Goal: Information Seeking & Learning: Learn about a topic

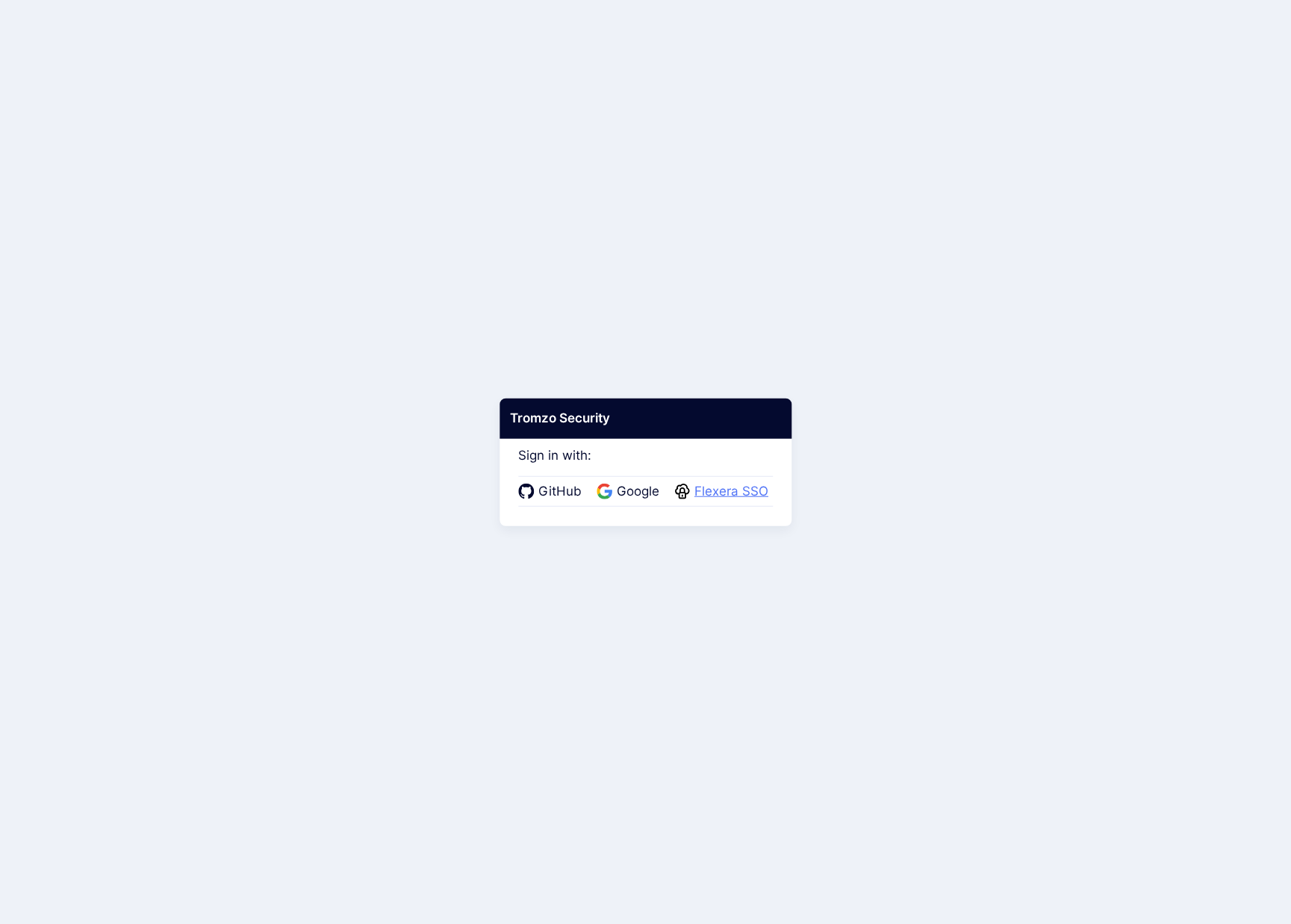
click at [712, 486] on span "Flexera SSO" at bounding box center [731, 491] width 83 height 19
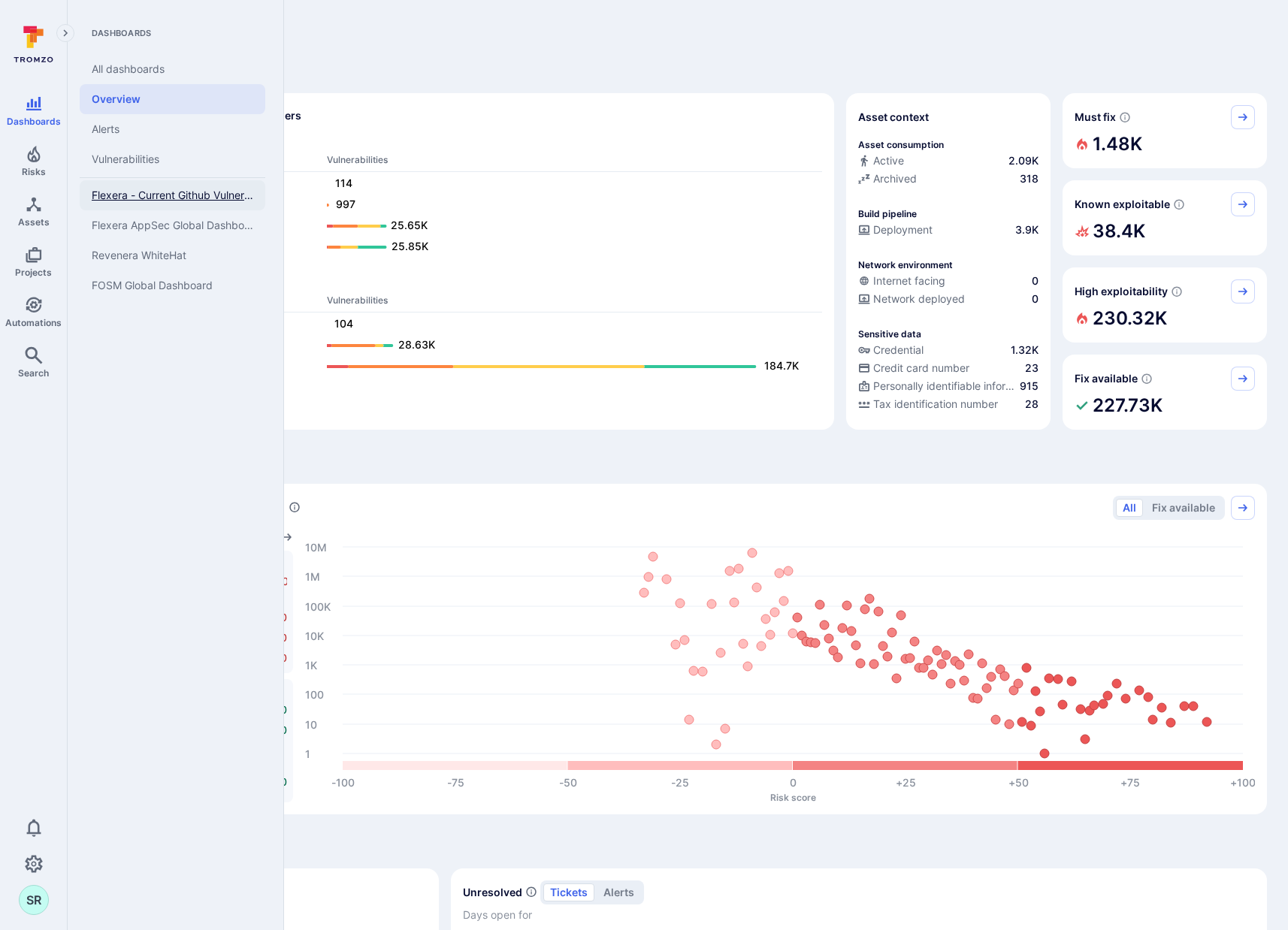
click at [149, 199] on span "Flexera - Current Github Vulnerabilities" at bounding box center [172, 195] width 161 height 13
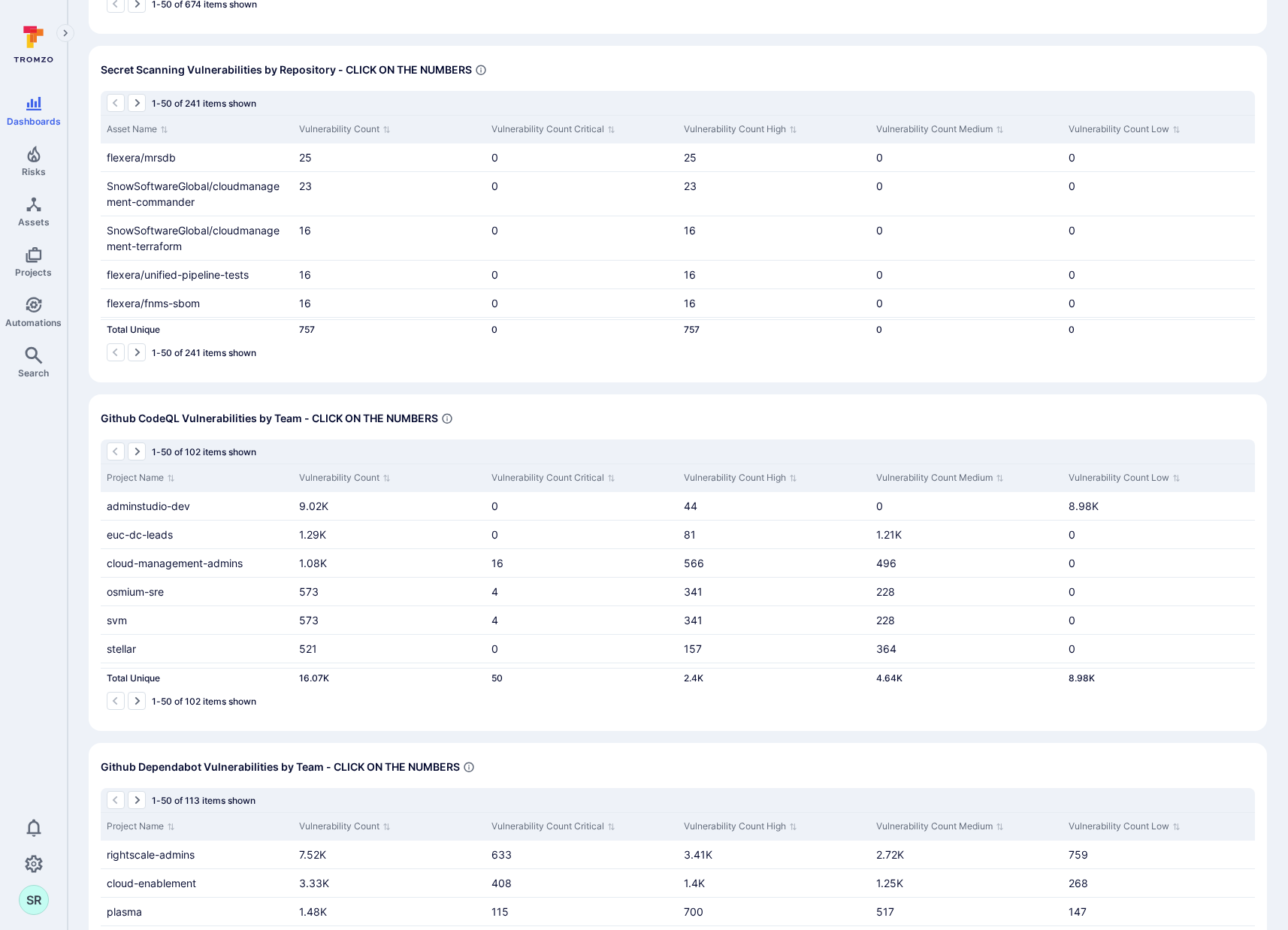
scroll to position [1099, 0]
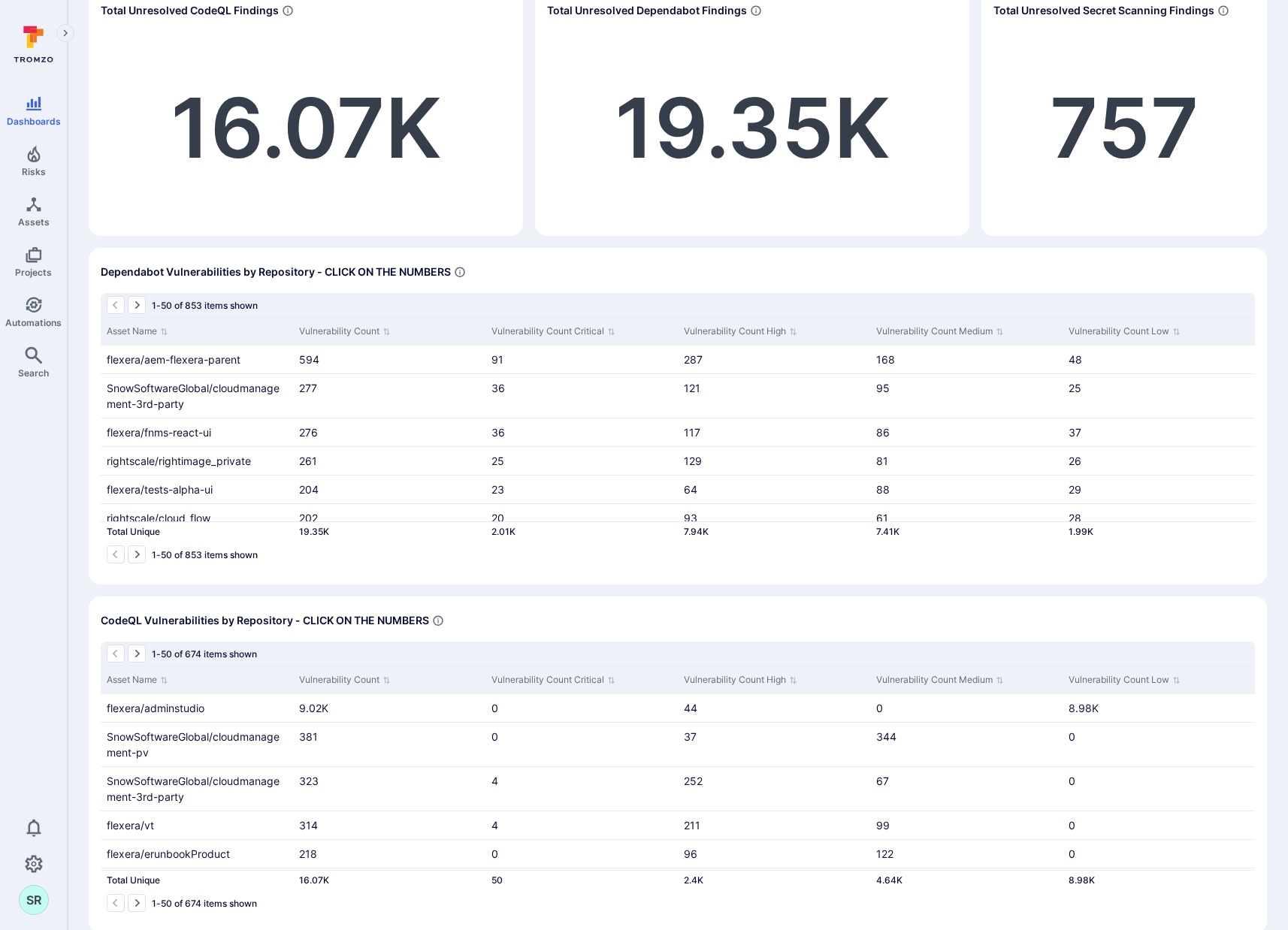
scroll to position [0, 0]
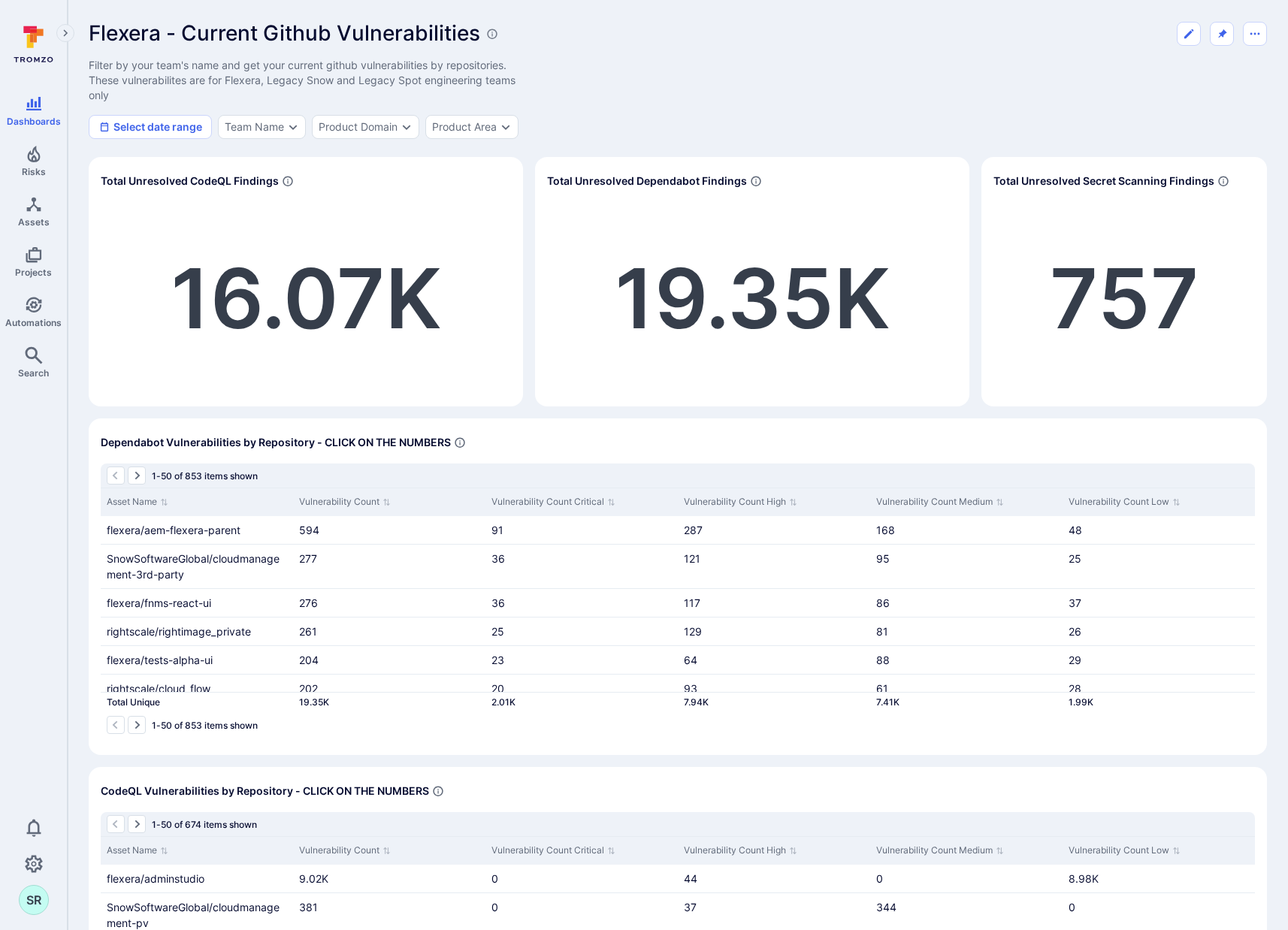
click at [842, 102] on div "Flexera - Current Github Vulnerabilities Filter by your team's name and get you…" at bounding box center [677, 80] width 1178 height 118
click at [831, 96] on div "Flexera - Current Github Vulnerabilities Filter by your team's name and get you…" at bounding box center [677, 80] width 1178 height 118
click at [958, 89] on div "Flexera - Current Github Vulnerabilities Filter by your team's name and get you…" at bounding box center [677, 80] width 1178 height 118
click at [966, 102] on div "Flexera - Current Github Vulnerabilities Filter by your team's name and get you…" at bounding box center [677, 80] width 1178 height 118
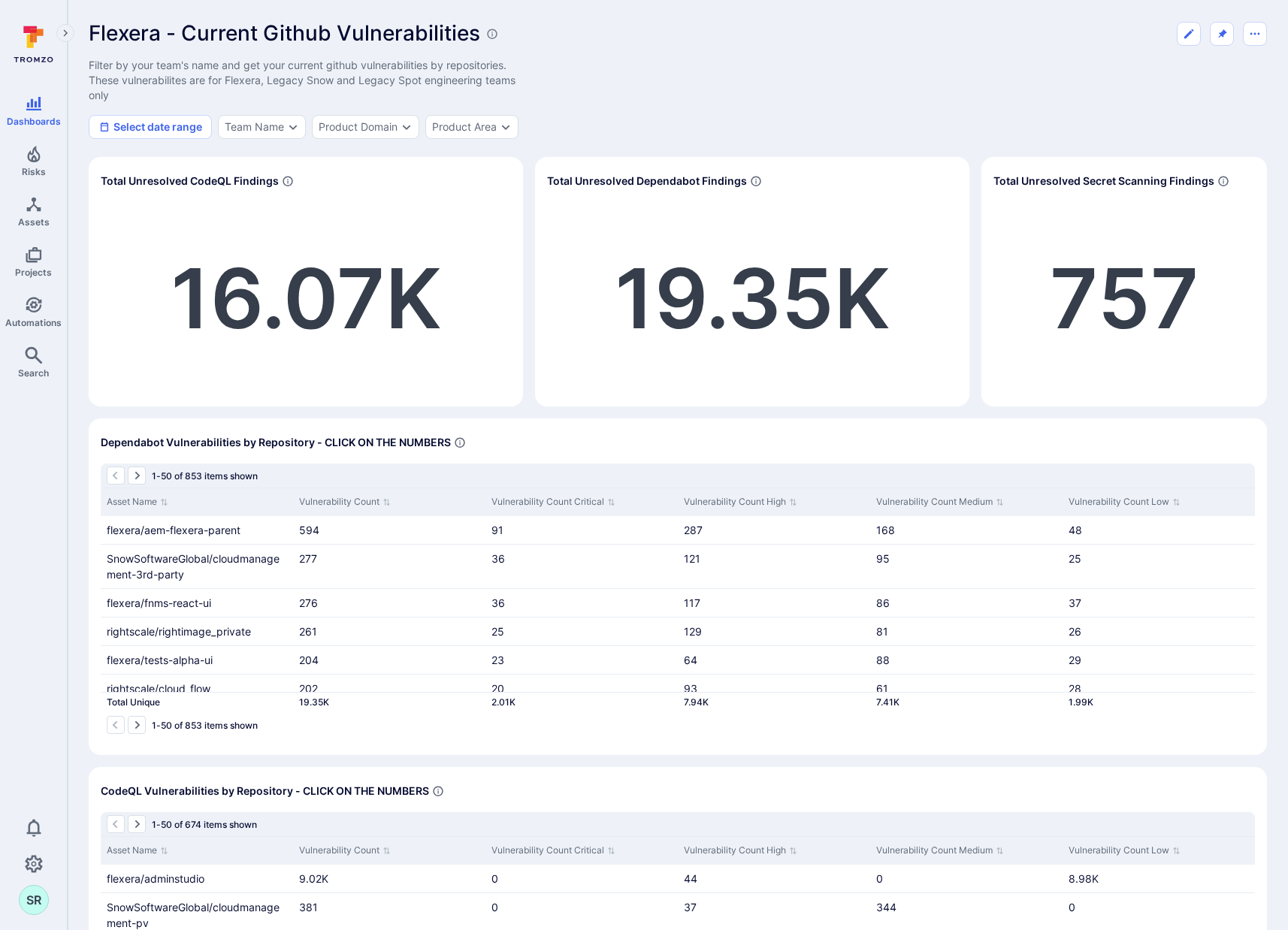
click at [888, 62] on div "Flexera - Current Github Vulnerabilities Filter by your team's name and get you…" at bounding box center [677, 80] width 1178 height 118
click at [962, 107] on div "Flexera - Current Github Vulnerabilities Filter by your team's name and get you…" at bounding box center [677, 80] width 1178 height 118
click at [908, 127] on div "Select date range Team Name Product Domain Product Area" at bounding box center [677, 127] width 1178 height 24
click at [736, 54] on div "Flexera - Current Github Vulnerabilities Filter by your team's name and get you…" at bounding box center [677, 80] width 1178 height 118
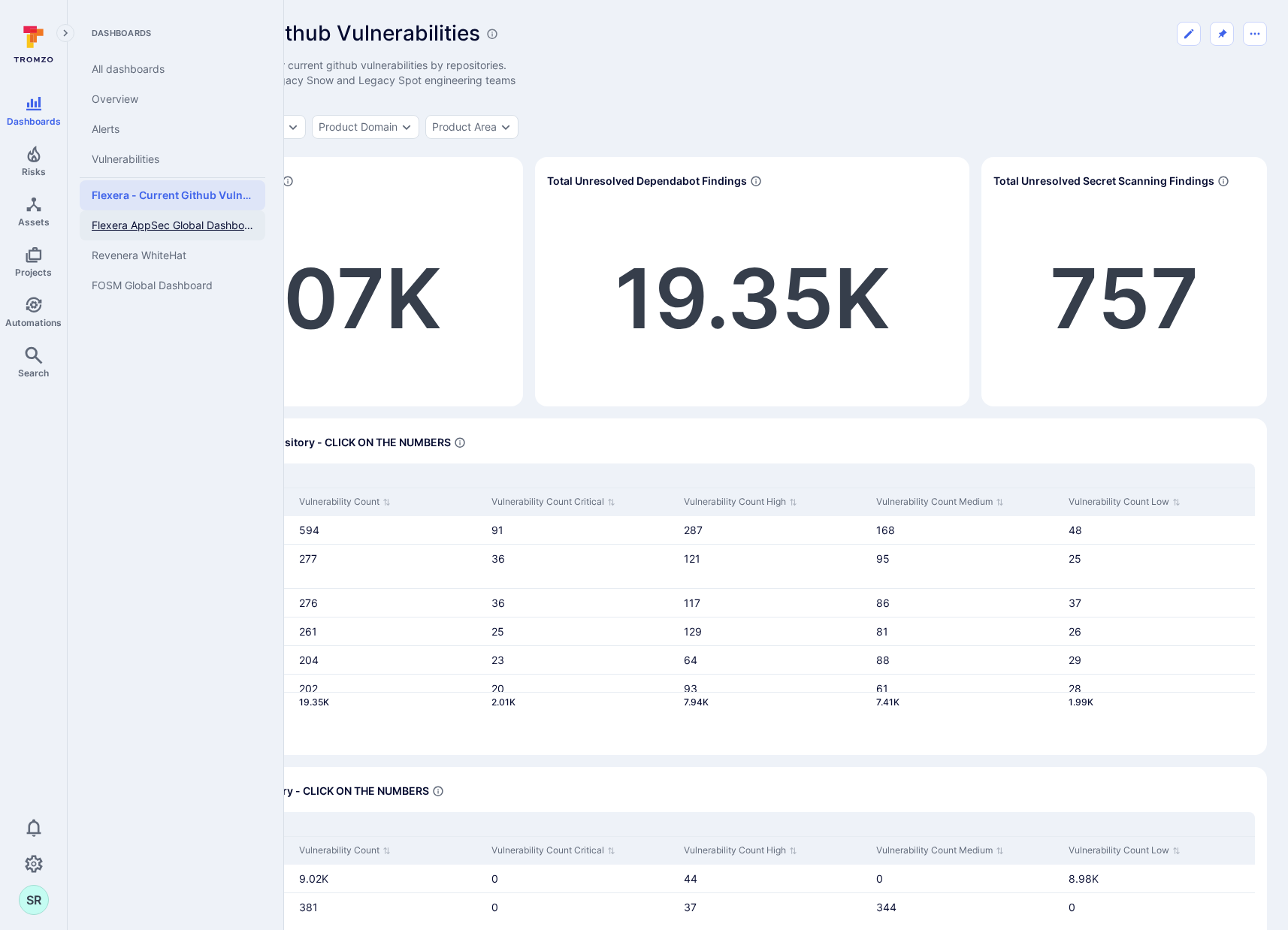
click at [177, 237] on link "Flexera AppSec Global Dashboard" at bounding box center [172, 225] width 186 height 30
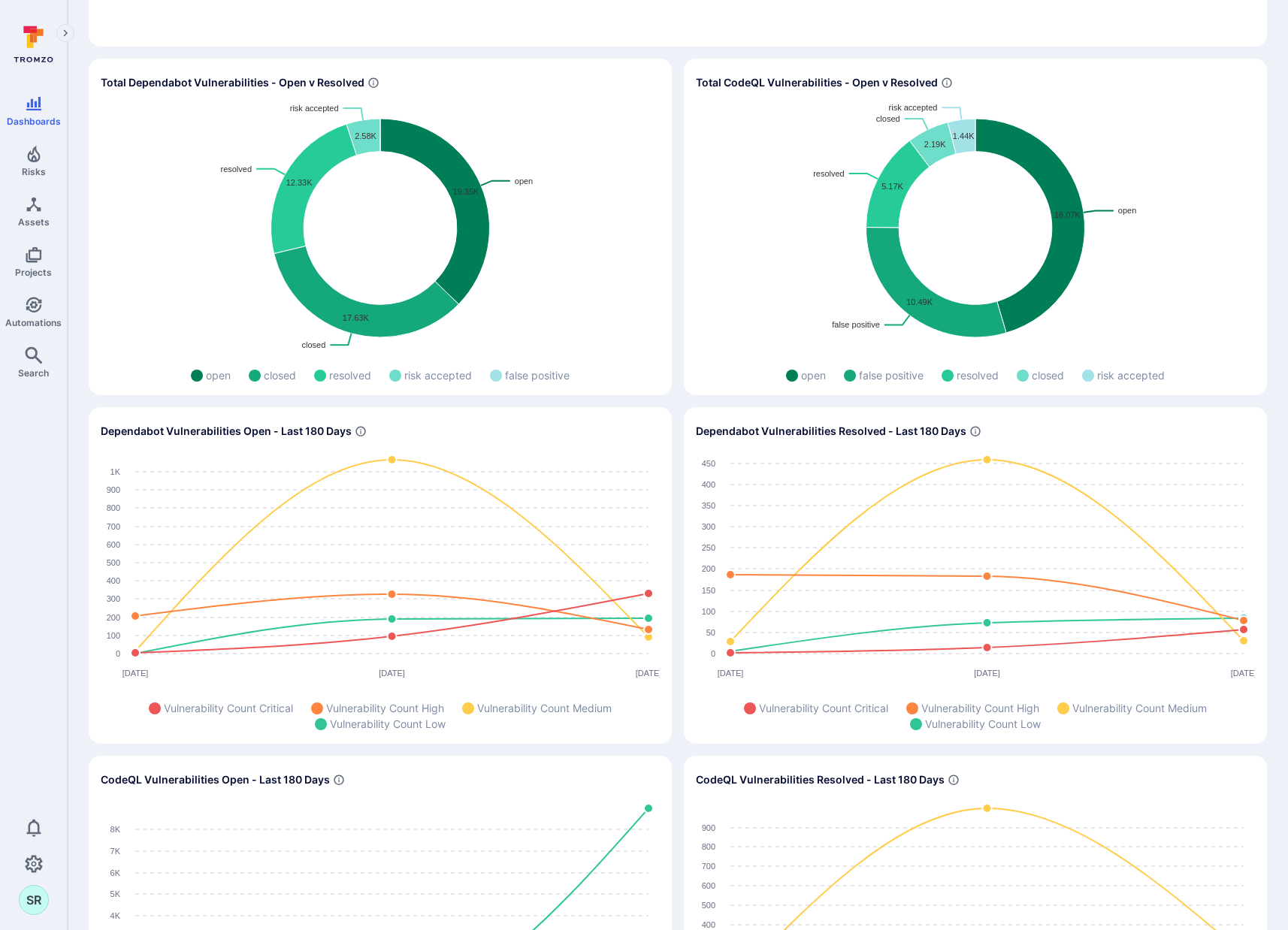
scroll to position [1282, 0]
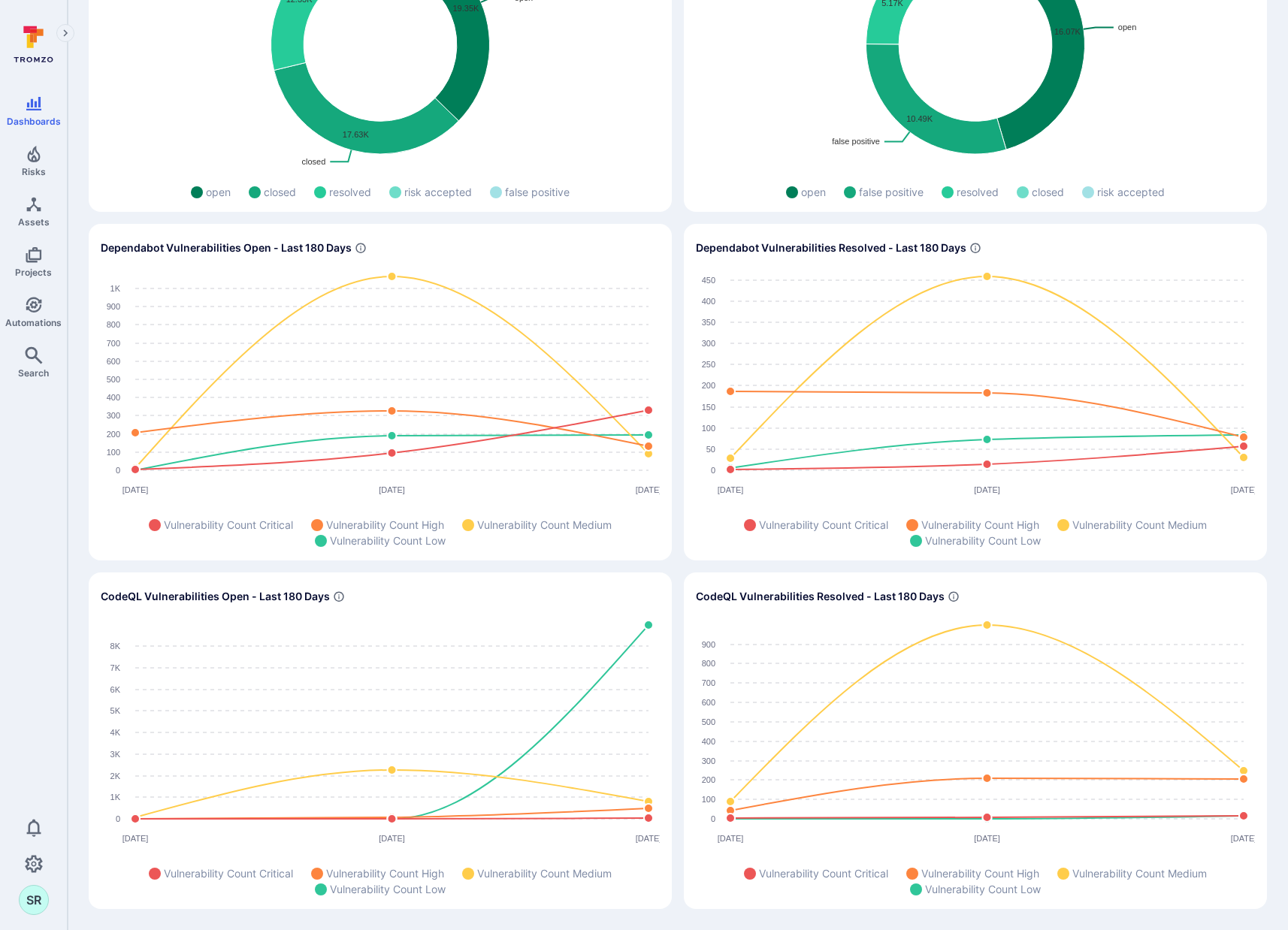
click at [688, 607] on section "CodeQL Vulnerabilities Resolved - Last 180 Days [DATE] [DATE] [DATE] 0 100 200 …" at bounding box center [975, 741] width 583 height 337
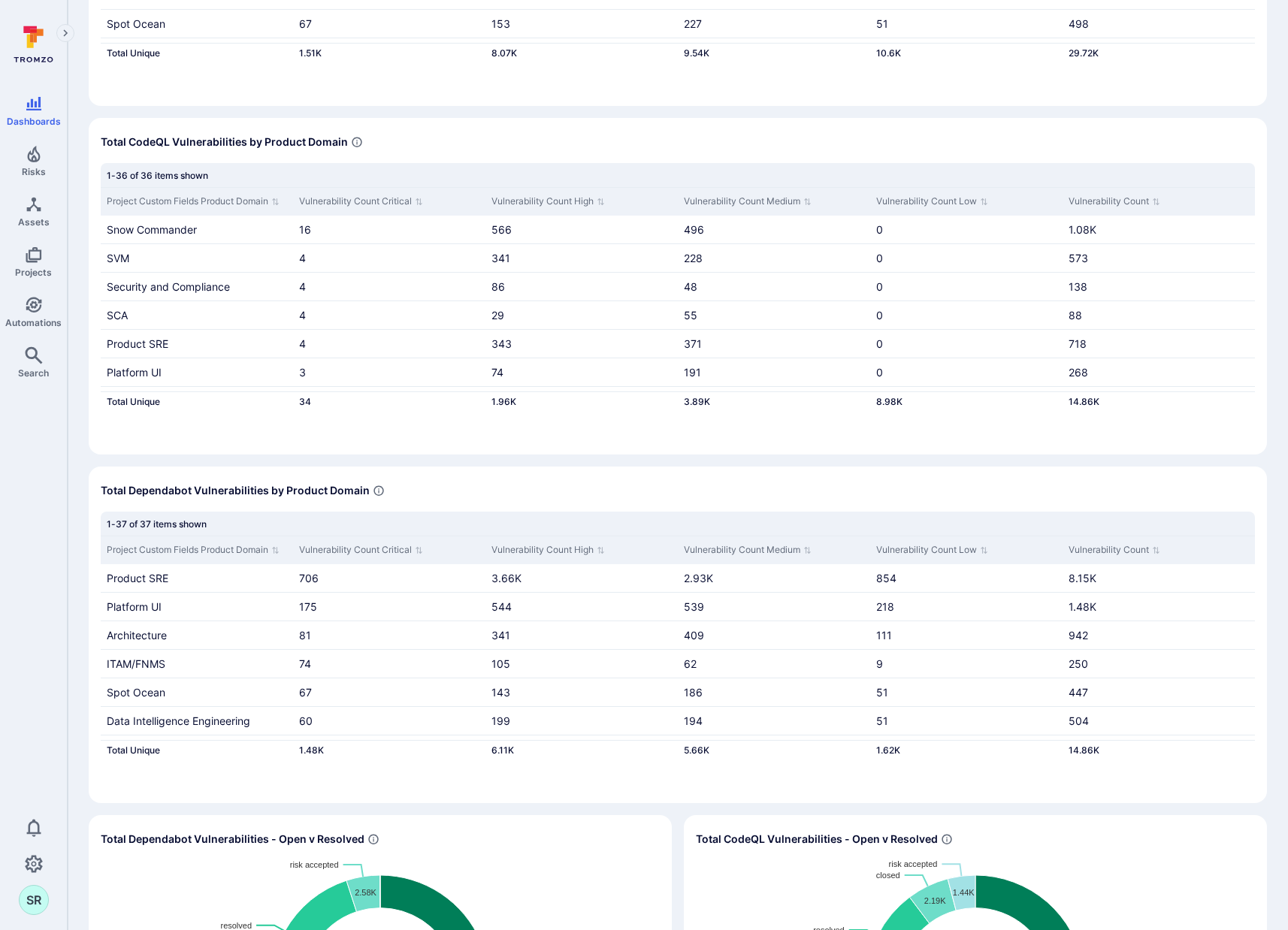
scroll to position [0, 0]
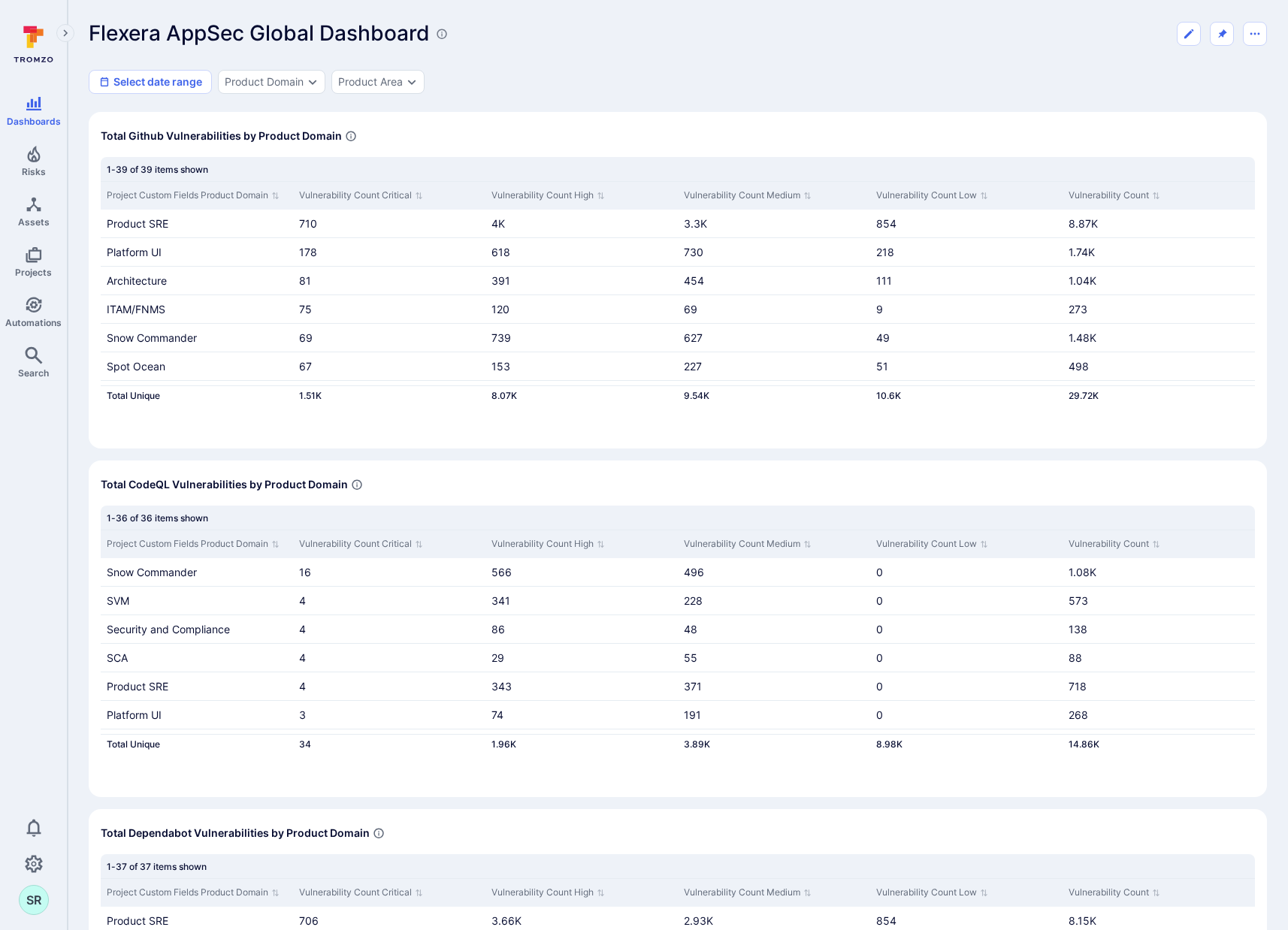
click at [770, 54] on div "Flexera AppSec Global Dashboard Select date range Product Domain Product Area" at bounding box center [677, 57] width 1178 height 73
click at [788, 88] on div "Select date range Product Domain Product Area" at bounding box center [677, 82] width 1178 height 24
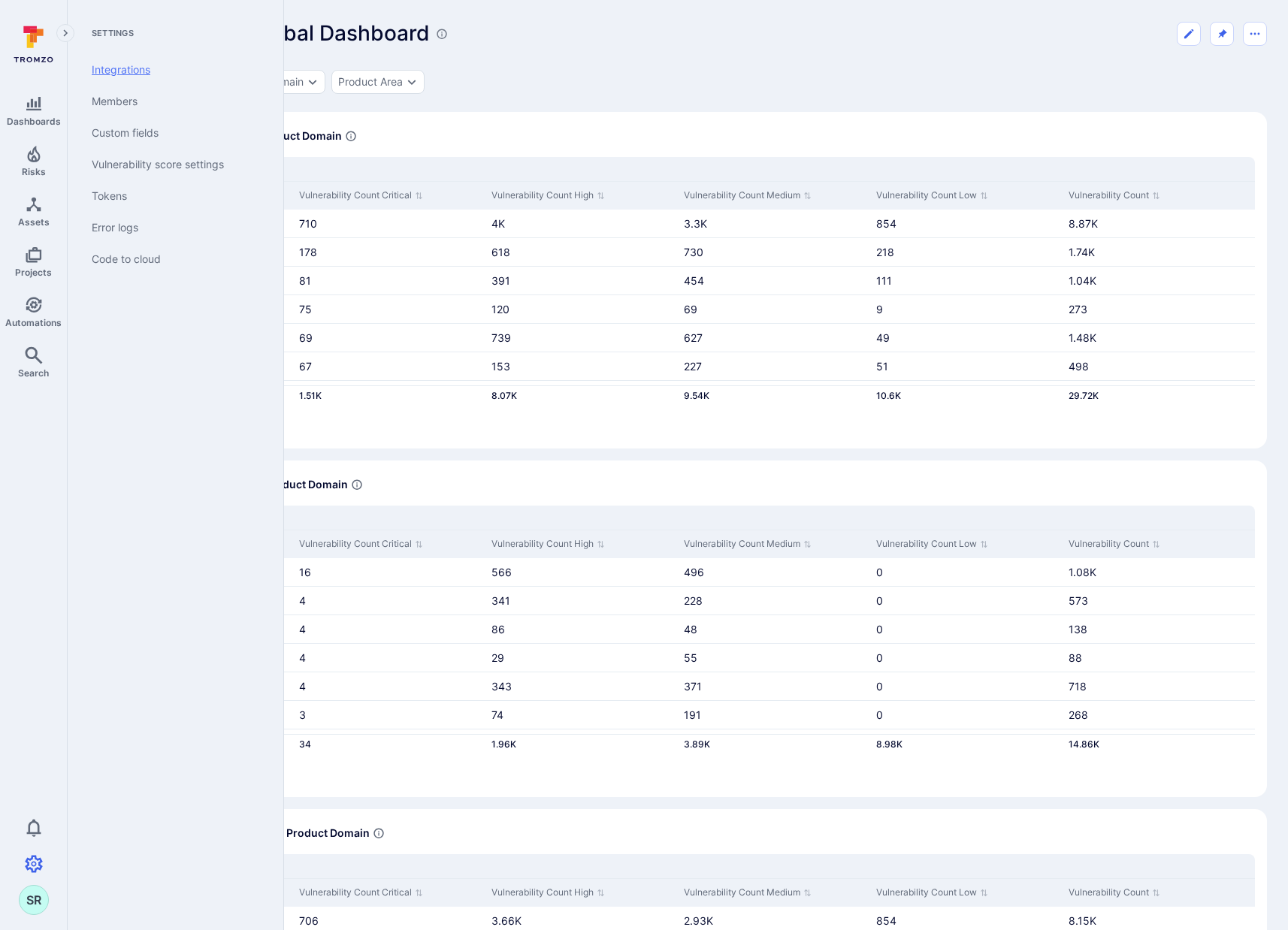
click at [135, 70] on link "Integrations" at bounding box center [172, 70] width 186 height 32
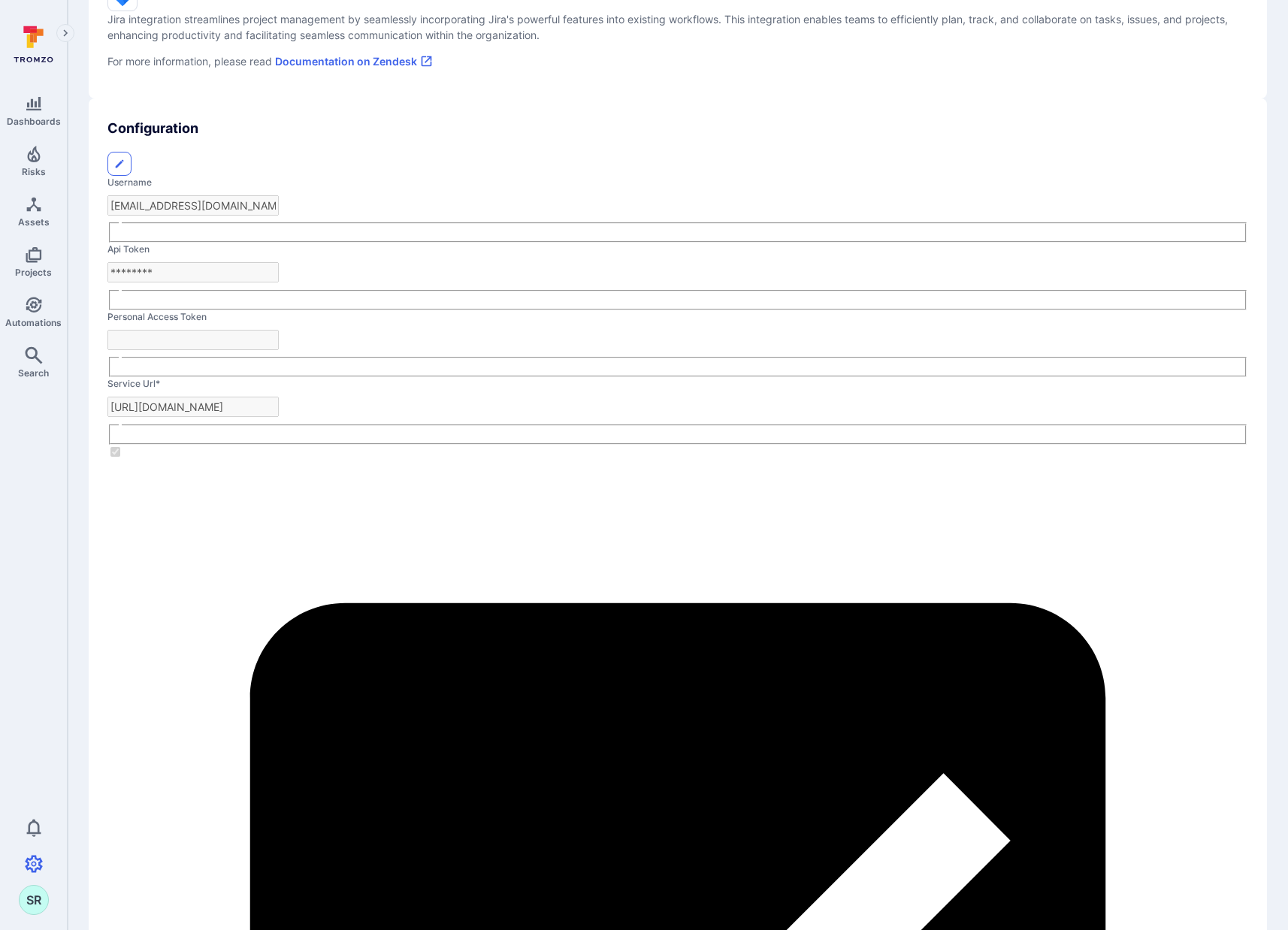
scroll to position [515, 0]
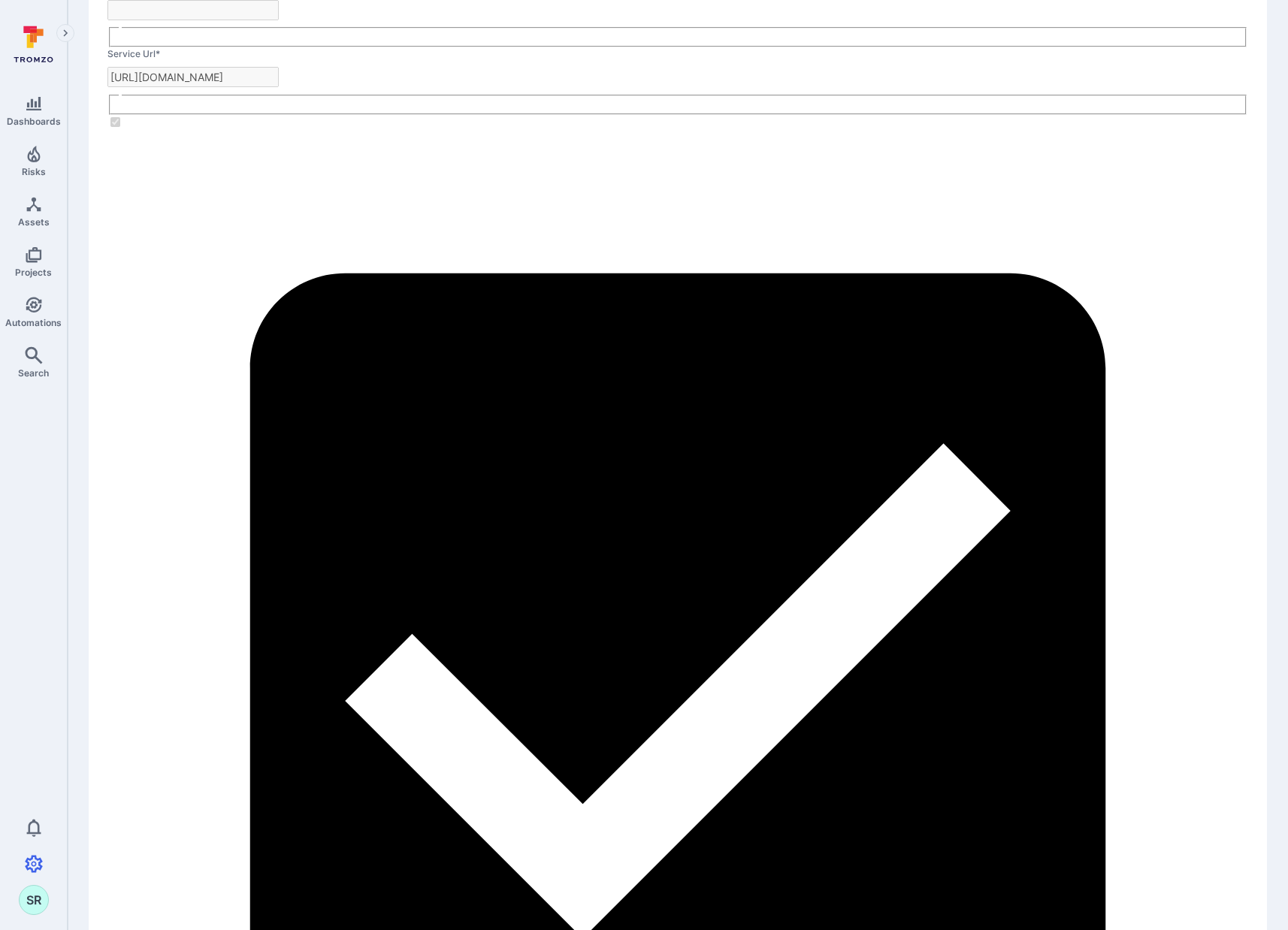
scroll to position [0, 0]
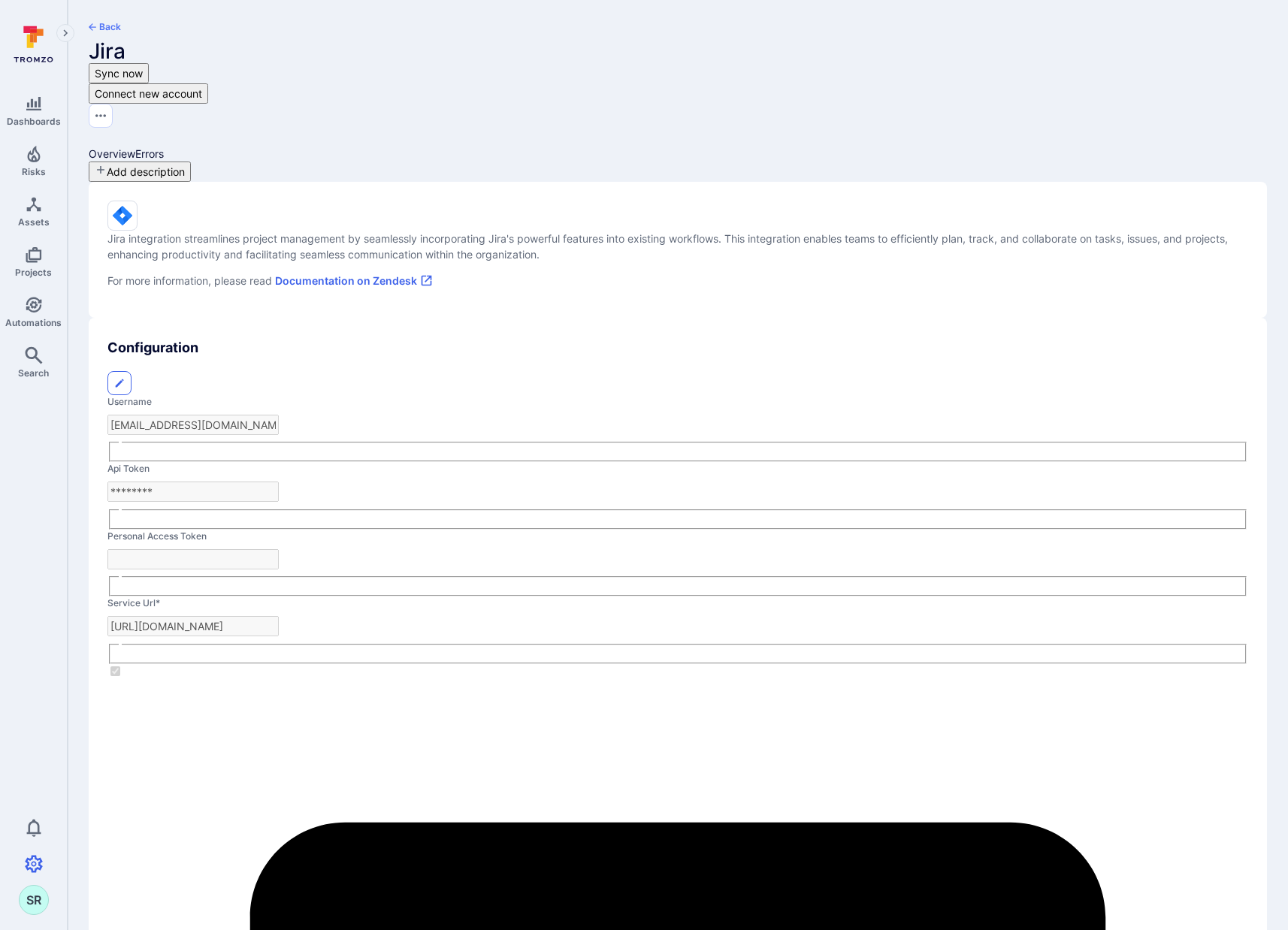
click at [460, 146] on div "Overview Errors" at bounding box center [677, 154] width 1178 height 16
click at [164, 147] on link "Errors" at bounding box center [149, 154] width 29 height 12
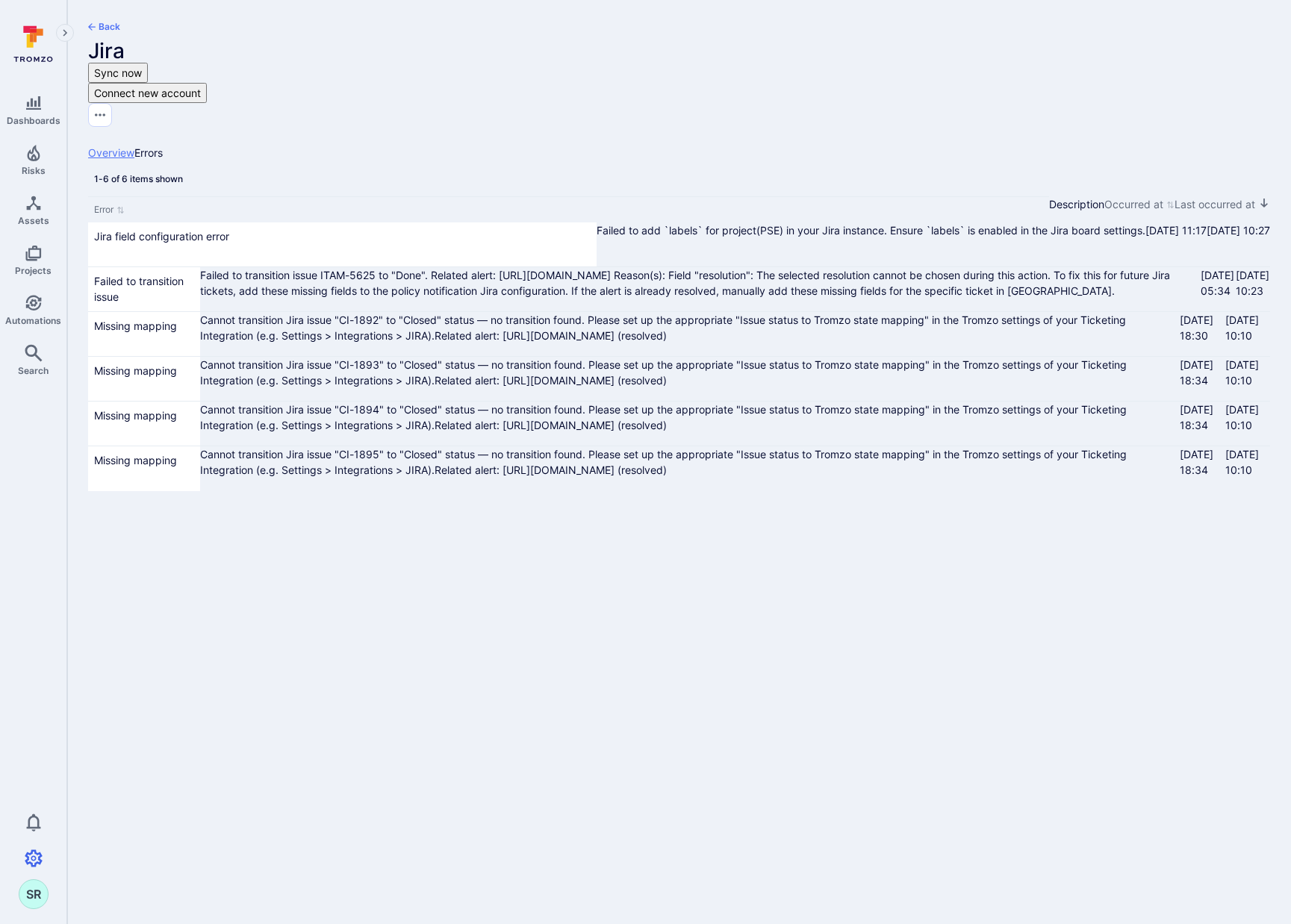
click at [134, 147] on link "Overview" at bounding box center [111, 153] width 46 height 12
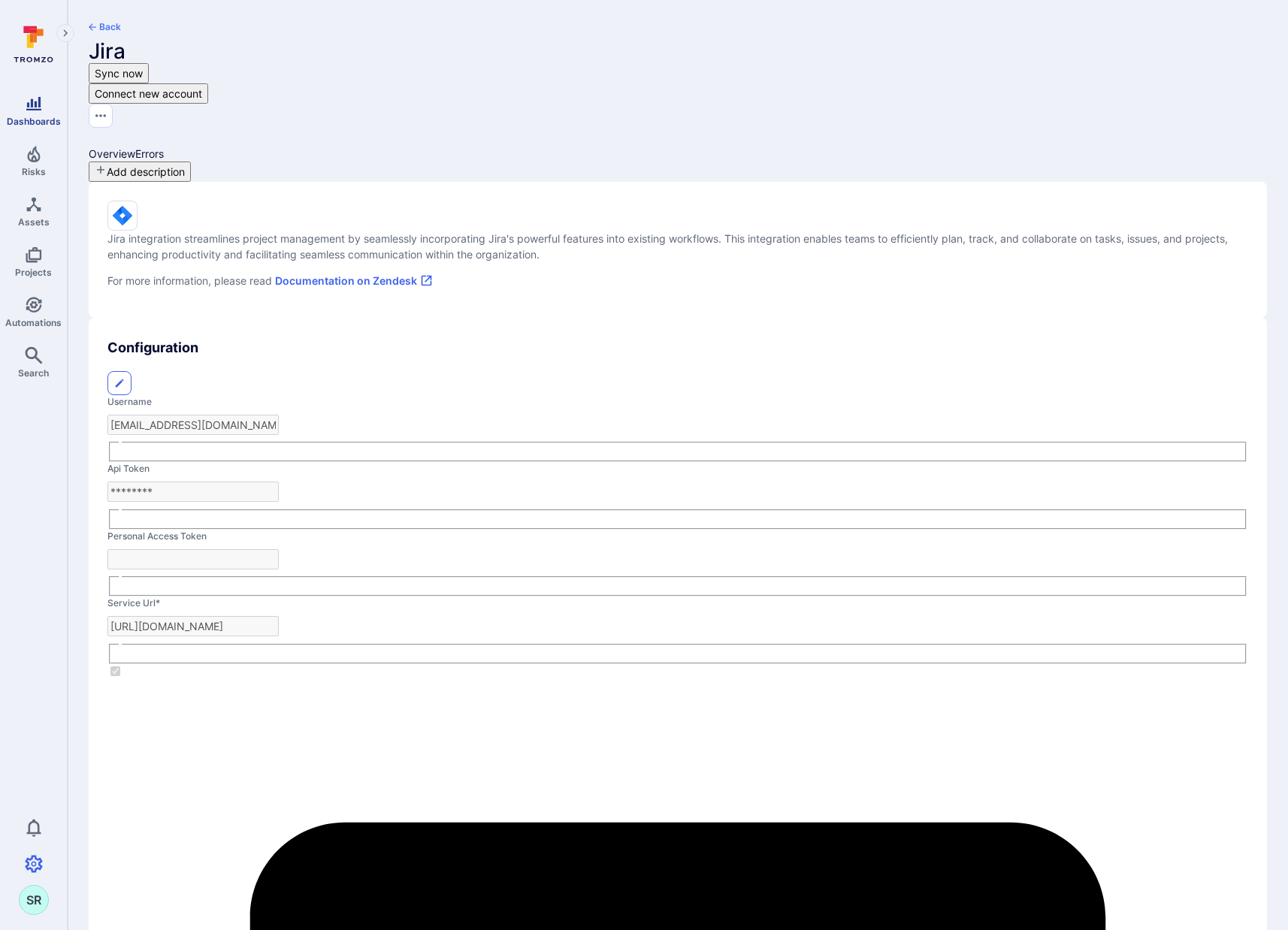
click at [42, 111] on link "Dashboards" at bounding box center [33, 110] width 67 height 44
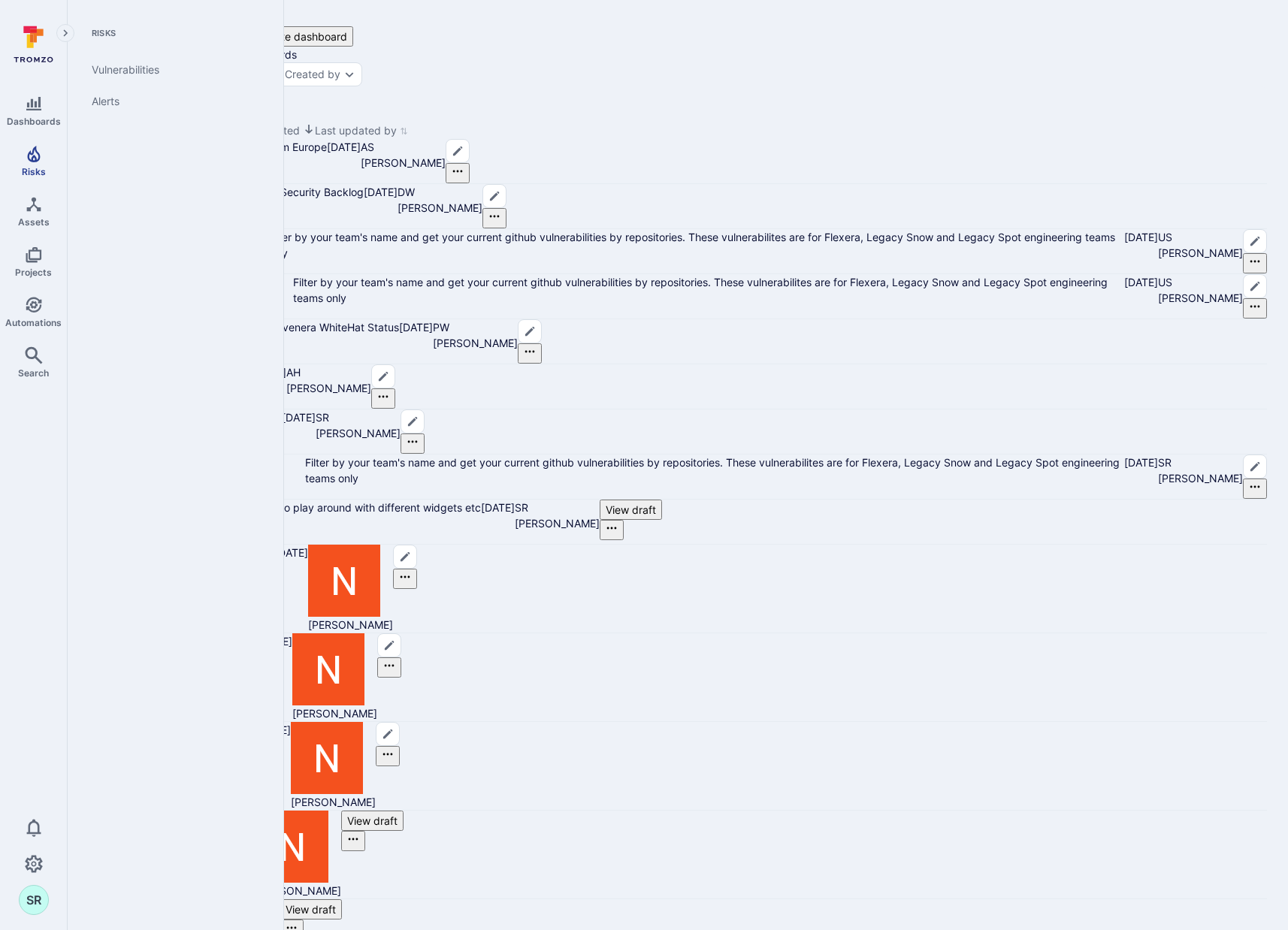
click at [36, 161] on icon "Risks" at bounding box center [33, 154] width 18 height 18
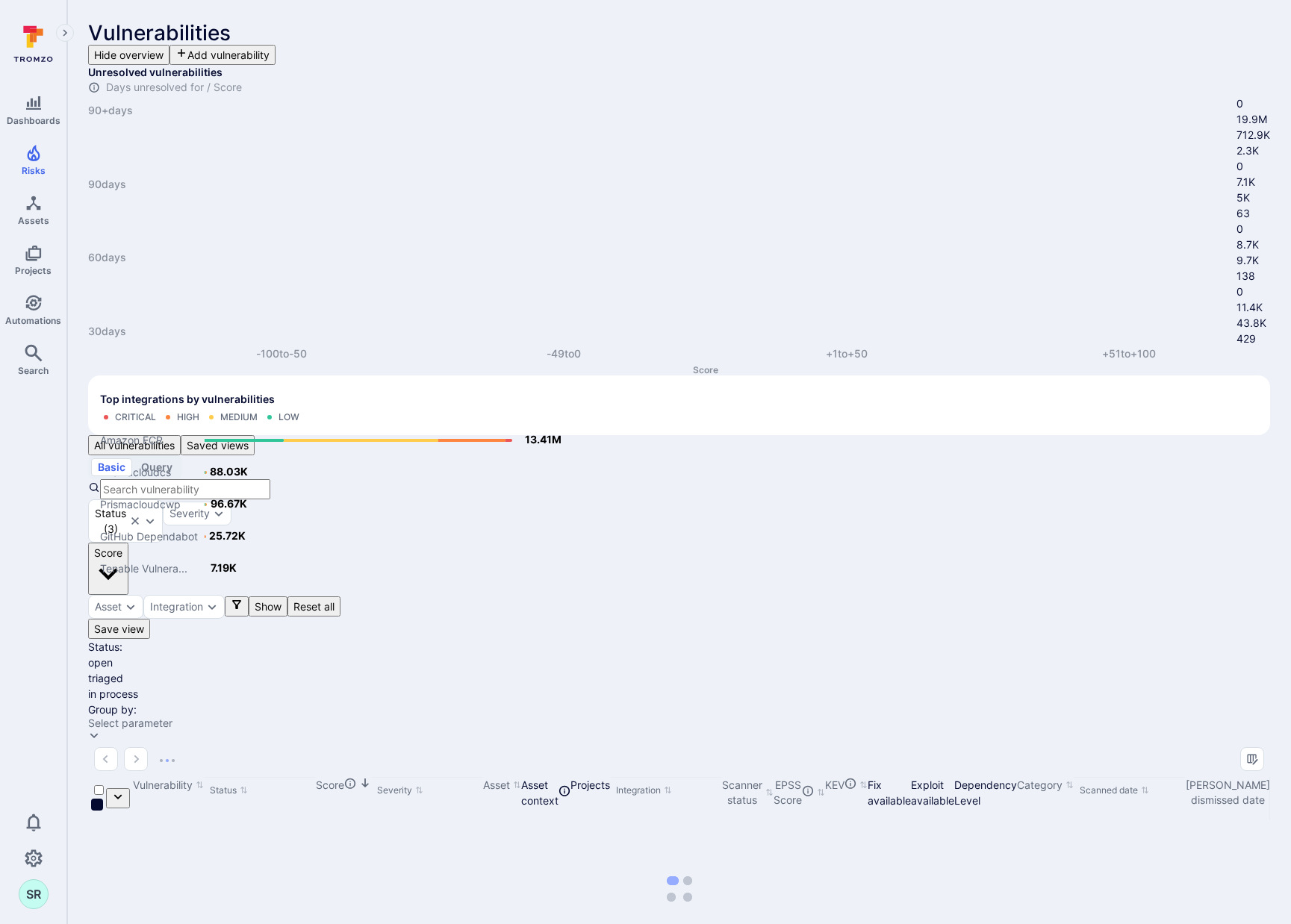
click at [838, 435] on div "All vulnerabilities Saved views" at bounding box center [679, 445] width 1182 height 20
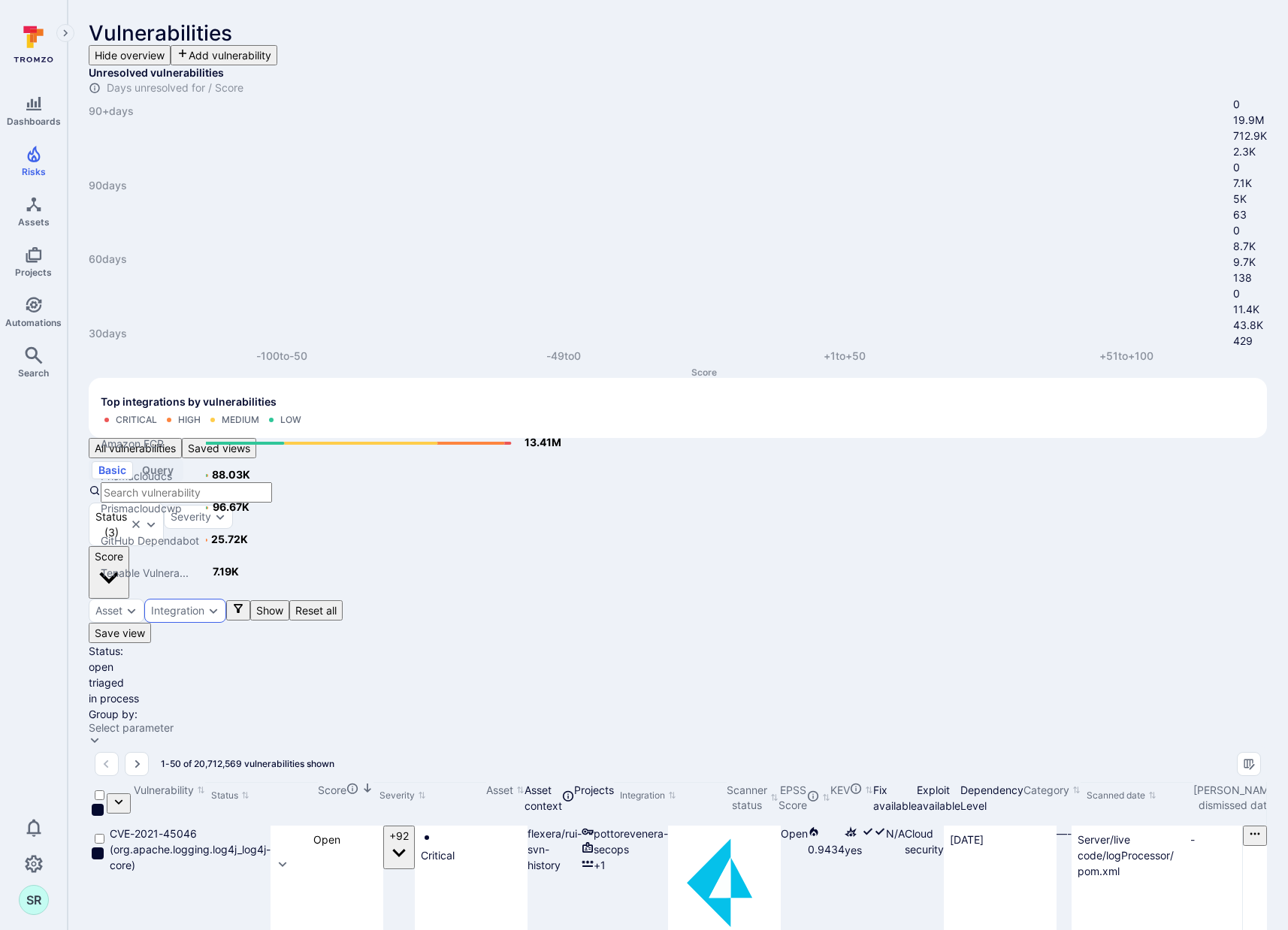
click at [204, 605] on div "Integration" at bounding box center [178, 610] width 54 height 12
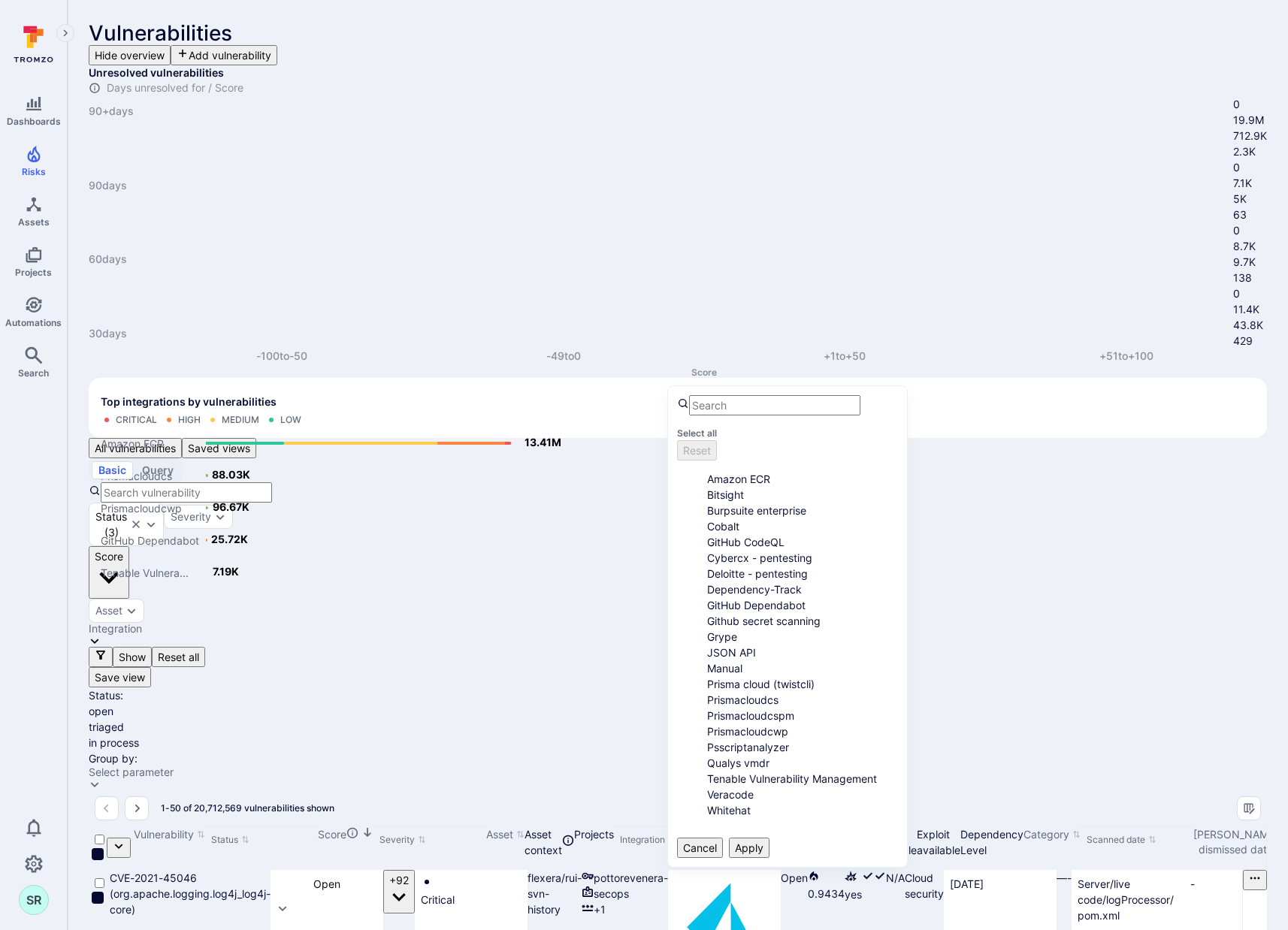
click at [945, 438] on div "All vulnerabilities Saved views" at bounding box center [677, 448] width 1178 height 20
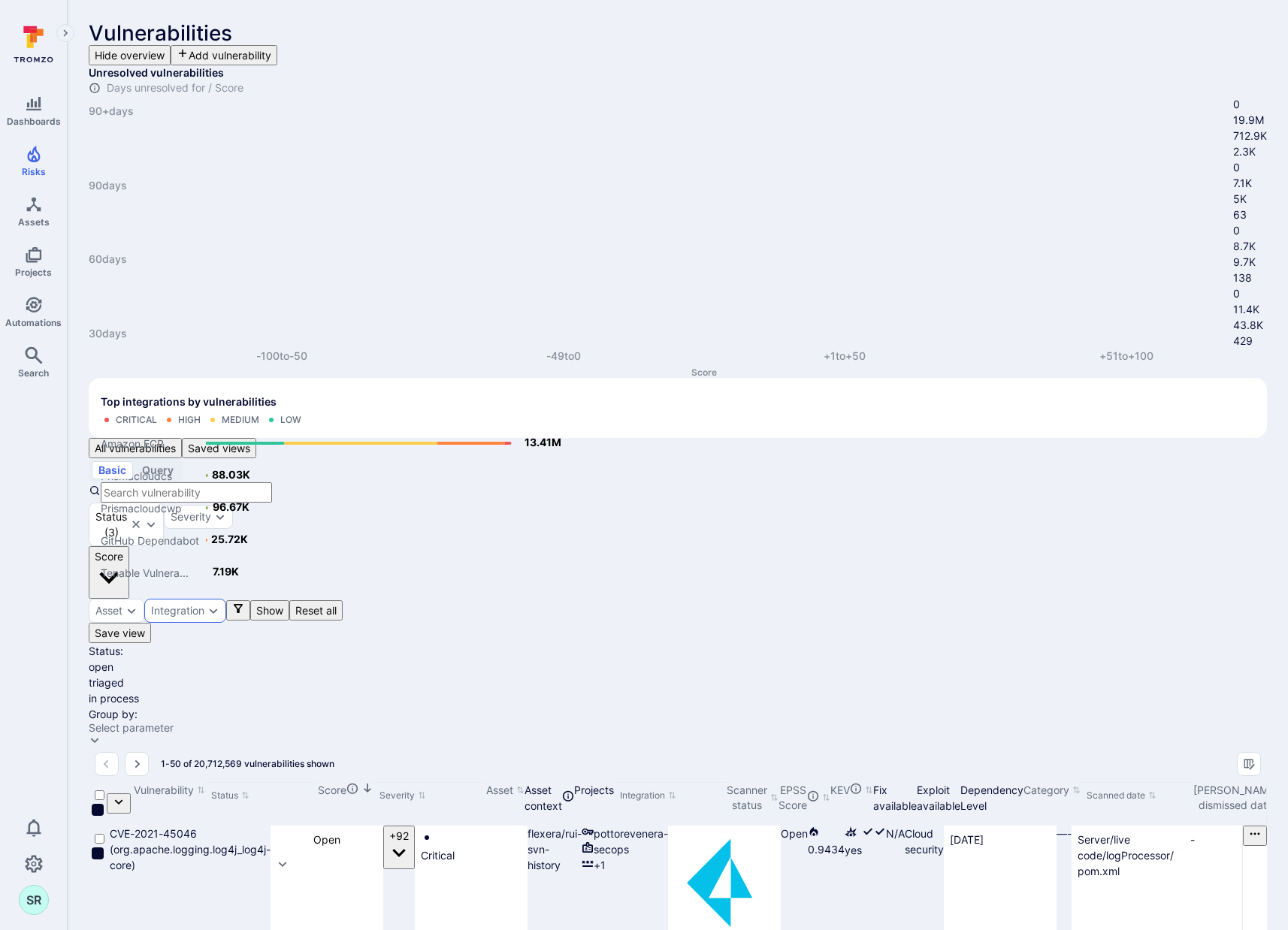
click at [204, 605] on div "Integration" at bounding box center [178, 610] width 54 height 12
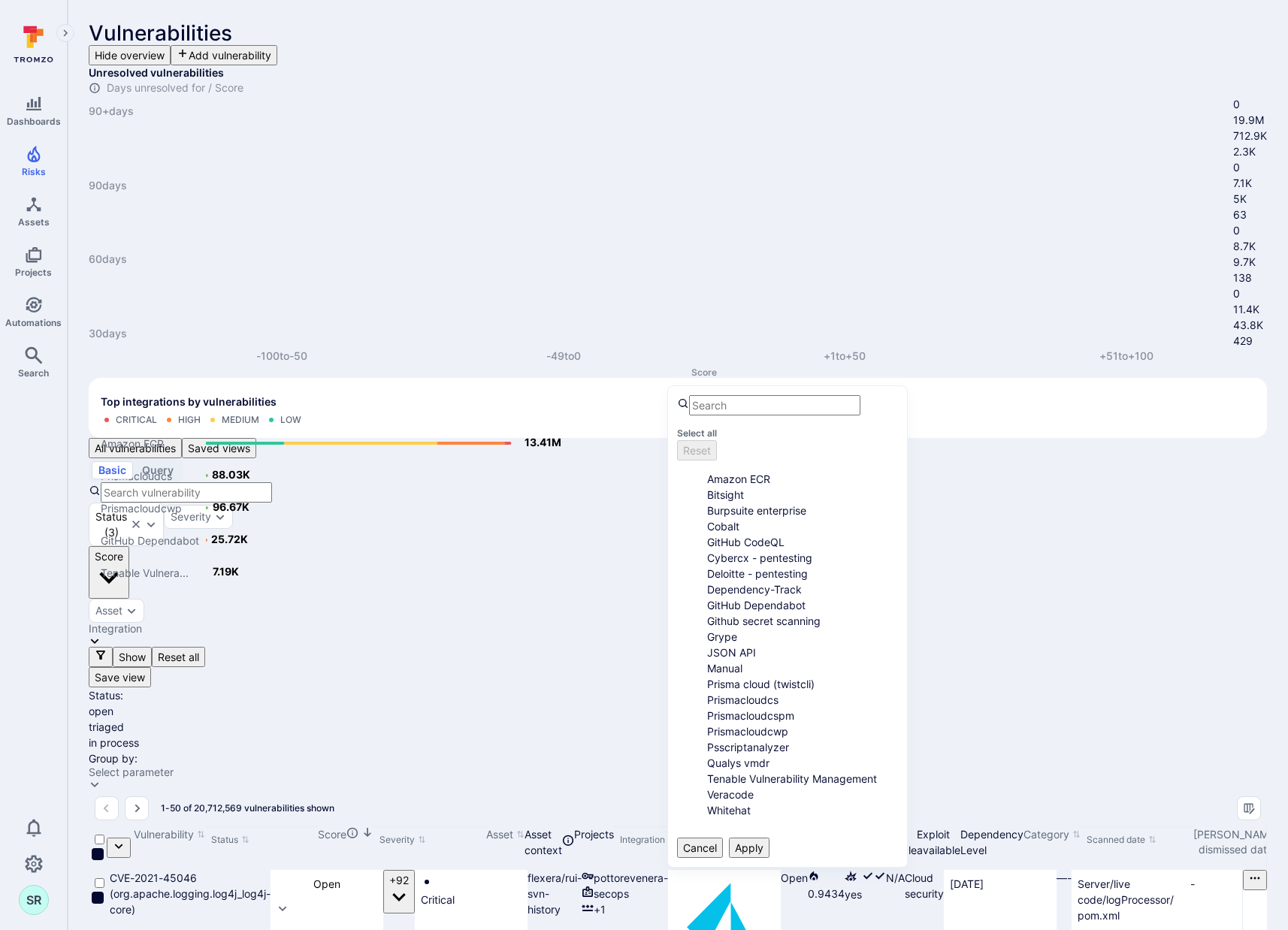
click at [707, 546] on li "GitHub CodeQL" at bounding box center [803, 542] width 191 height 16
click at [769, 833] on button "Apply" at bounding box center [749, 843] width 40 height 20
